Goal: Task Accomplishment & Management: Manage account settings

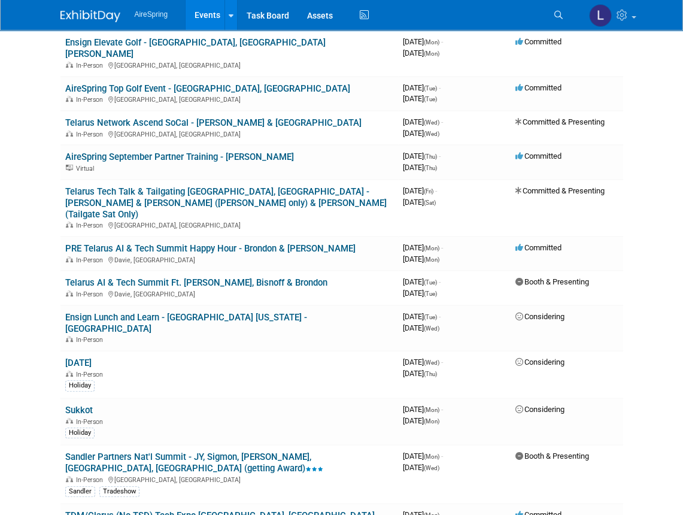
scroll to position [899, 0]
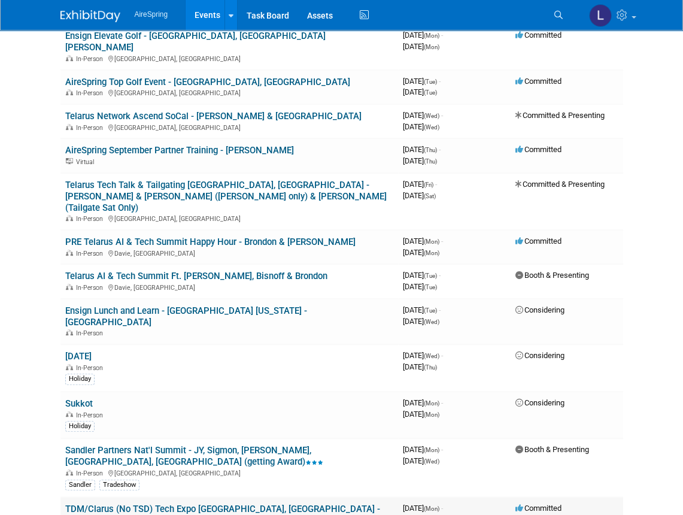
click at [190, 503] on link "TDM/Clarus (No TSD) Tech Expo [GEOGRAPHIC_DATA], [GEOGRAPHIC_DATA] - Hailey & […" at bounding box center [222, 514] width 315 height 22
click at [198, 445] on link "Sandler Partners Nat'l Summit - JY, Sigmon, [PERSON_NAME], [GEOGRAPHIC_DATA], […" at bounding box center [194, 456] width 258 height 22
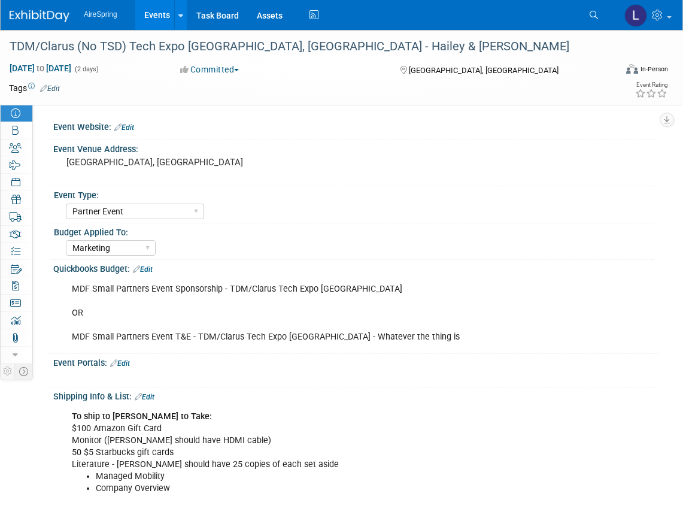
select select "Partner Event"
select select "Marketing"
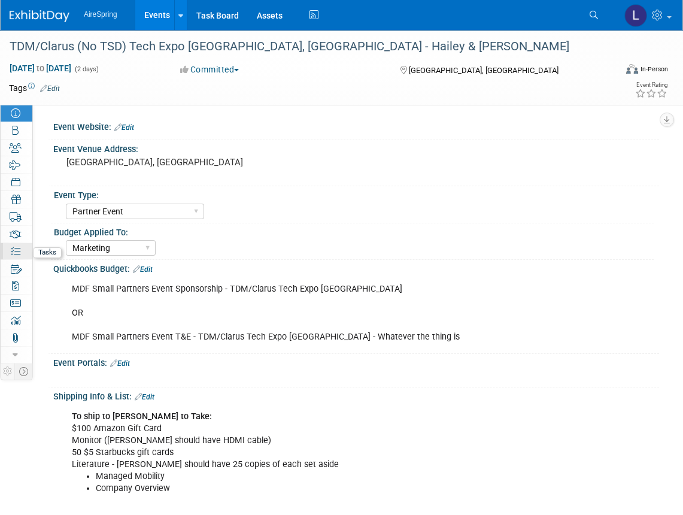
click at [7, 247] on link "0% Tasks 0%" at bounding box center [17, 251] width 32 height 17
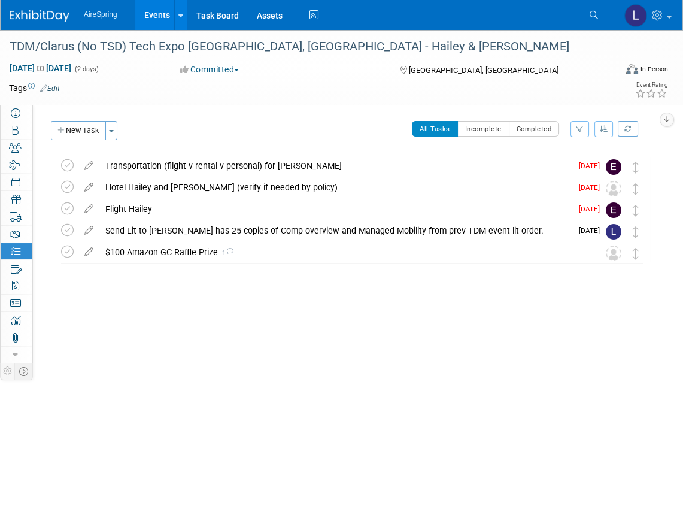
click at [92, 208] on icon at bounding box center [88, 206] width 21 height 15
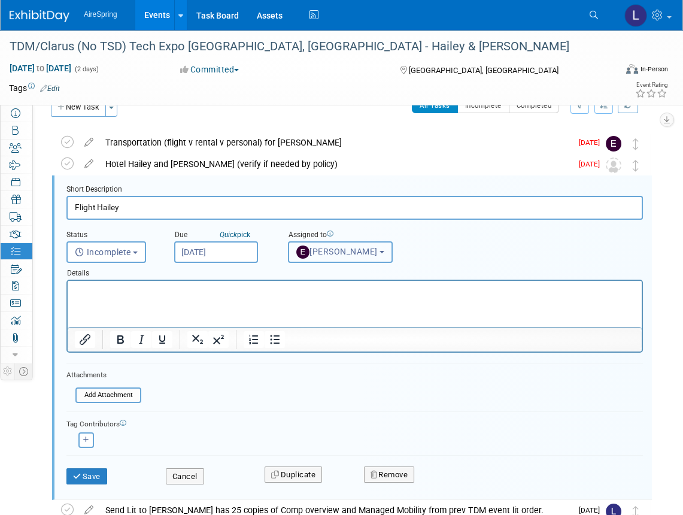
click at [345, 251] on span "[PERSON_NAME]" at bounding box center [336, 252] width 81 height 10
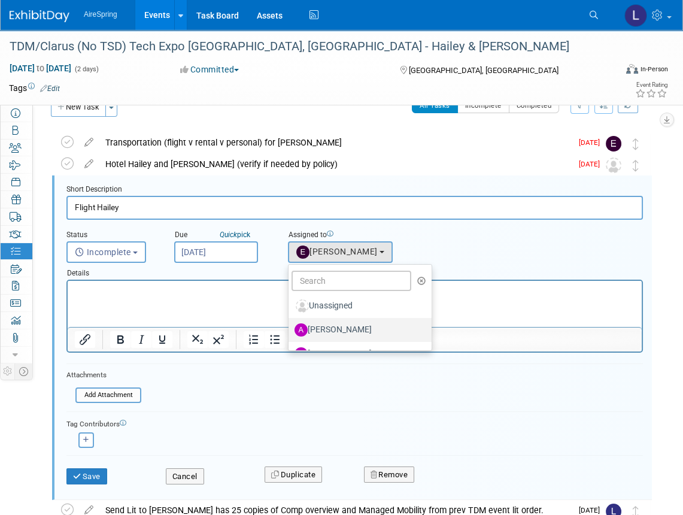
click at [352, 326] on label "[PERSON_NAME]" at bounding box center [357, 329] width 125 height 19
click at [290, 326] on input "[PERSON_NAME]" at bounding box center [287, 328] width 8 height 8
select select "1792c3ab-7931-42a7-ba50-b53acd0fe33b"
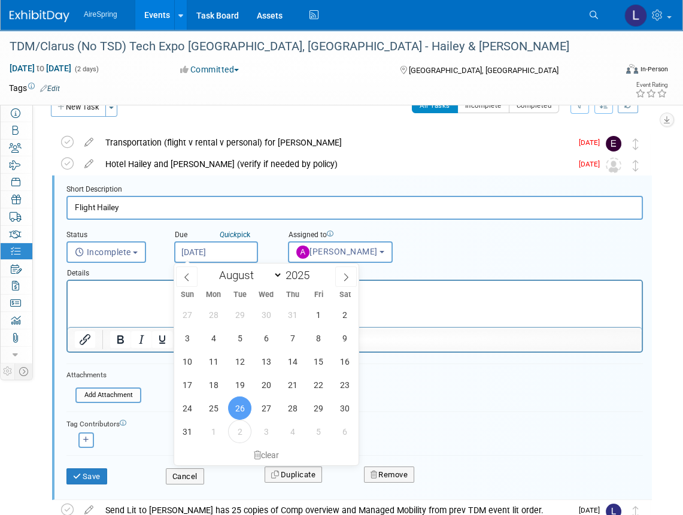
click at [208, 247] on input "Aug 26, 2025" at bounding box center [216, 252] width 84 height 22
click at [260, 431] on span "3" at bounding box center [265, 431] width 23 height 23
type input "Sep 3, 2025"
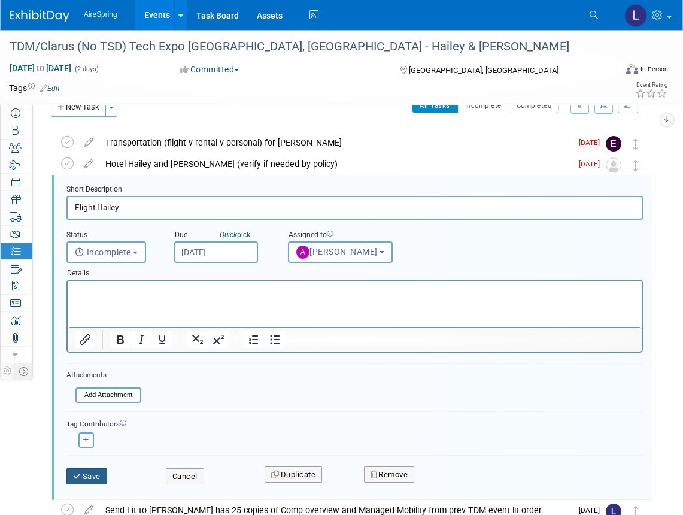
click at [86, 472] on button "Save" at bounding box center [86, 476] width 41 height 17
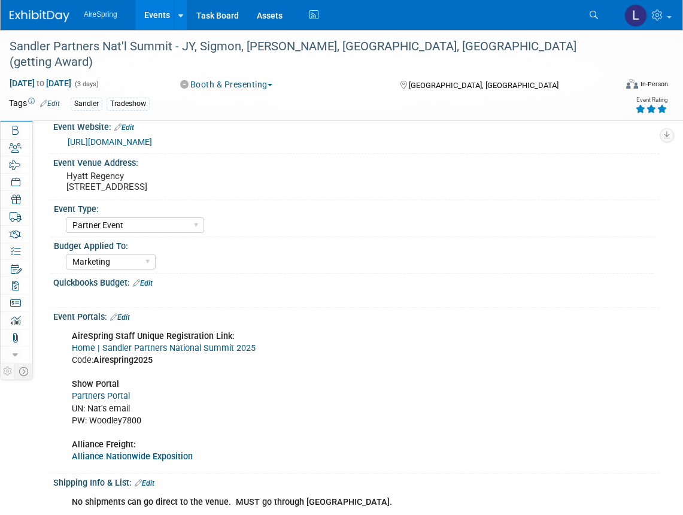
select select "Partner Event"
select select "Marketing"
click at [31, 16] on img at bounding box center [40, 16] width 60 height 12
